Goal: Task Accomplishment & Management: Manage account settings

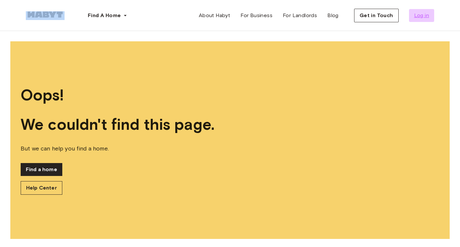
click at [420, 19] on link "Log in" at bounding box center [421, 15] width 25 height 13
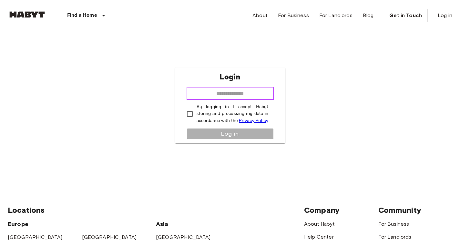
click at [232, 94] on input "email" at bounding box center [229, 93] width 87 height 13
type input "**********"
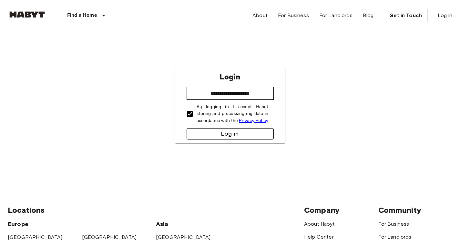
click at [227, 134] on button "Log in" at bounding box center [229, 133] width 87 height 11
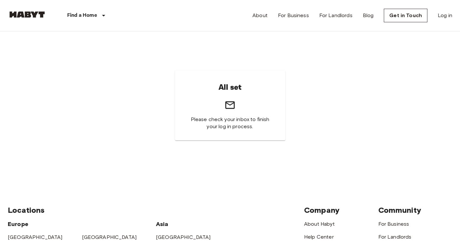
click at [20, 13] on img at bounding box center [27, 14] width 39 height 6
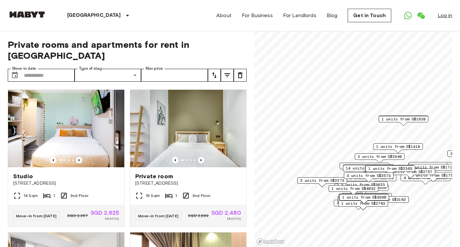
click at [438, 13] on link "Log in" at bounding box center [444, 16] width 15 height 8
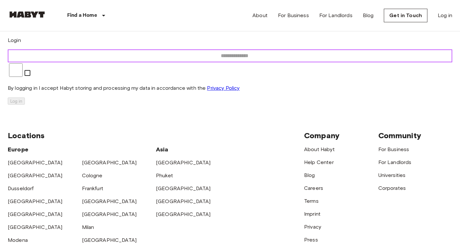
click at [243, 62] on input "email" at bounding box center [234, 55] width 453 height 13
type input "**********"
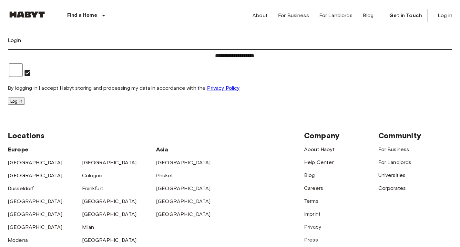
click at [25, 105] on button "Log in" at bounding box center [16, 100] width 17 height 7
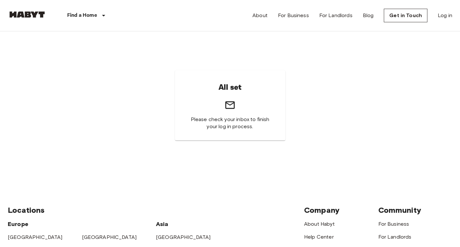
click at [34, 20] on div "Find a Home [GEOGRAPHIC_DATA] [GEOGRAPHIC_DATA] [GEOGRAPHIC_DATA] [GEOGRAPHIC_D…" at bounding box center [68, 15] width 120 height 31
click at [32, 16] on img at bounding box center [27, 14] width 39 height 6
click at [445, 14] on link "Log in" at bounding box center [444, 16] width 15 height 8
